Goal: Navigation & Orientation: Find specific page/section

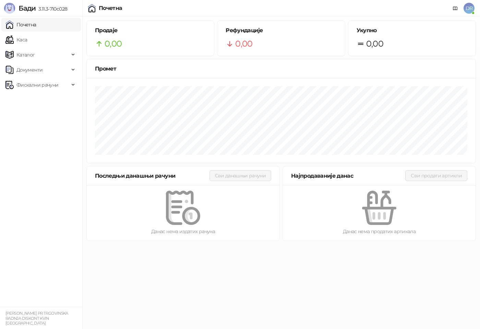
click at [36, 23] on link "Почетна" at bounding box center [20, 25] width 31 height 14
click at [130, 35] on div "Продаје 0,00" at bounding box center [150, 38] width 111 height 24
click at [467, 13] on span "DR" at bounding box center [468, 8] width 11 height 11
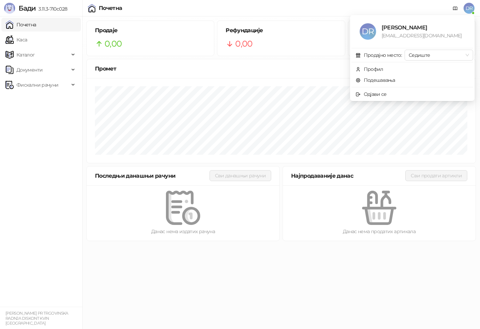
click at [467, 10] on span "DR" at bounding box center [468, 8] width 11 height 11
